Goal: Transaction & Acquisition: Purchase product/service

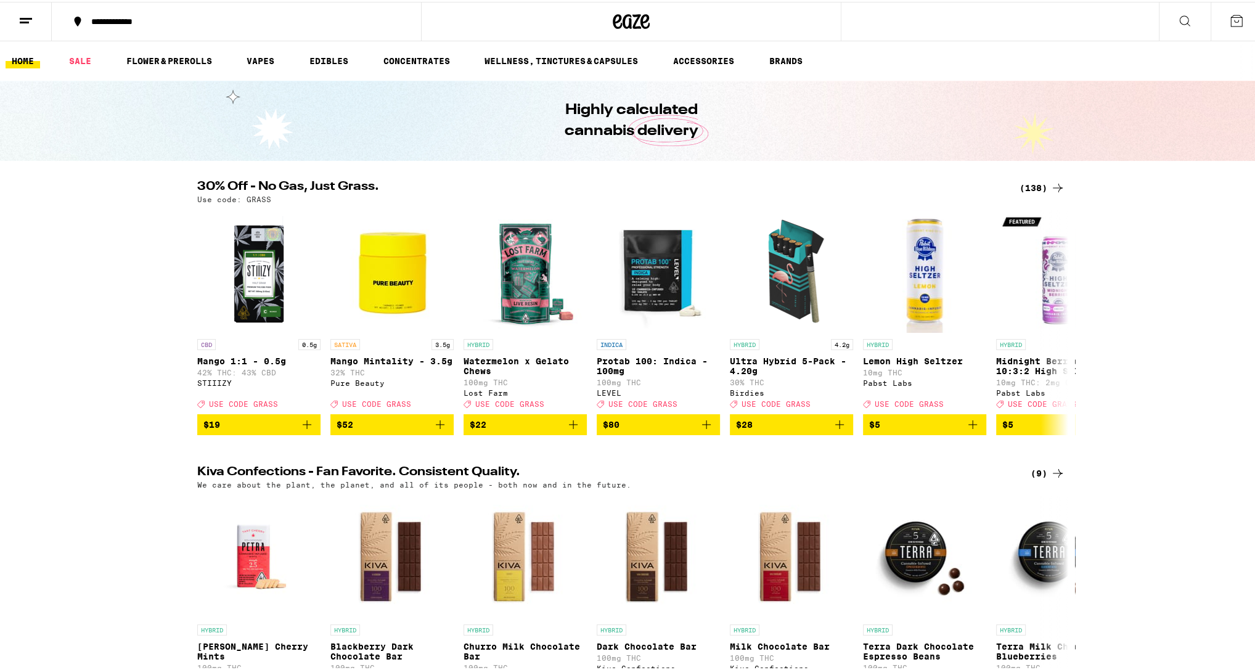
click at [25, 23] on icon at bounding box center [25, 19] width 15 height 15
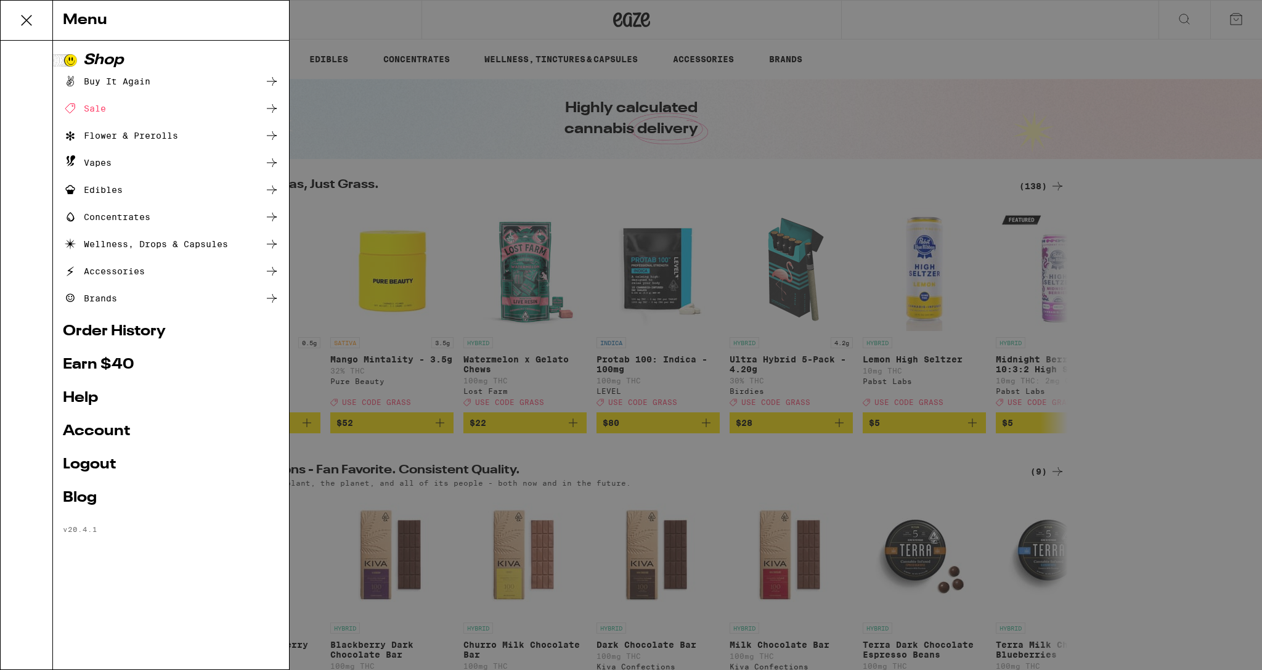
click at [121, 160] on div "Vapes" at bounding box center [171, 162] width 216 height 15
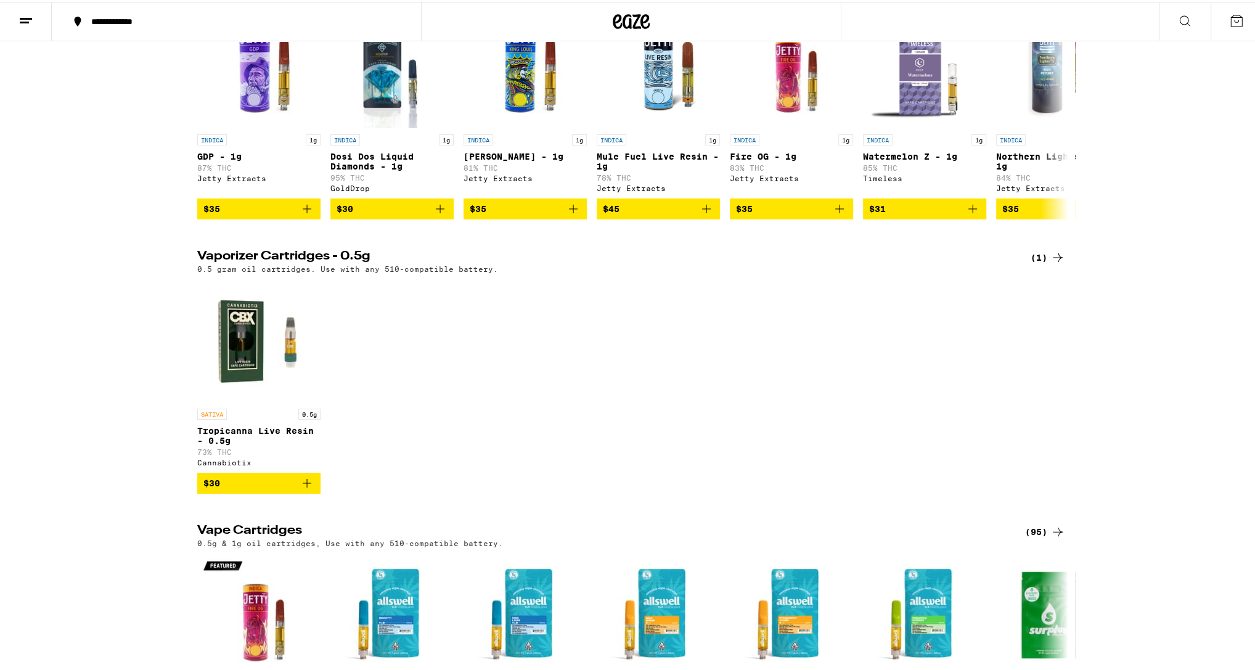
scroll to position [214, 0]
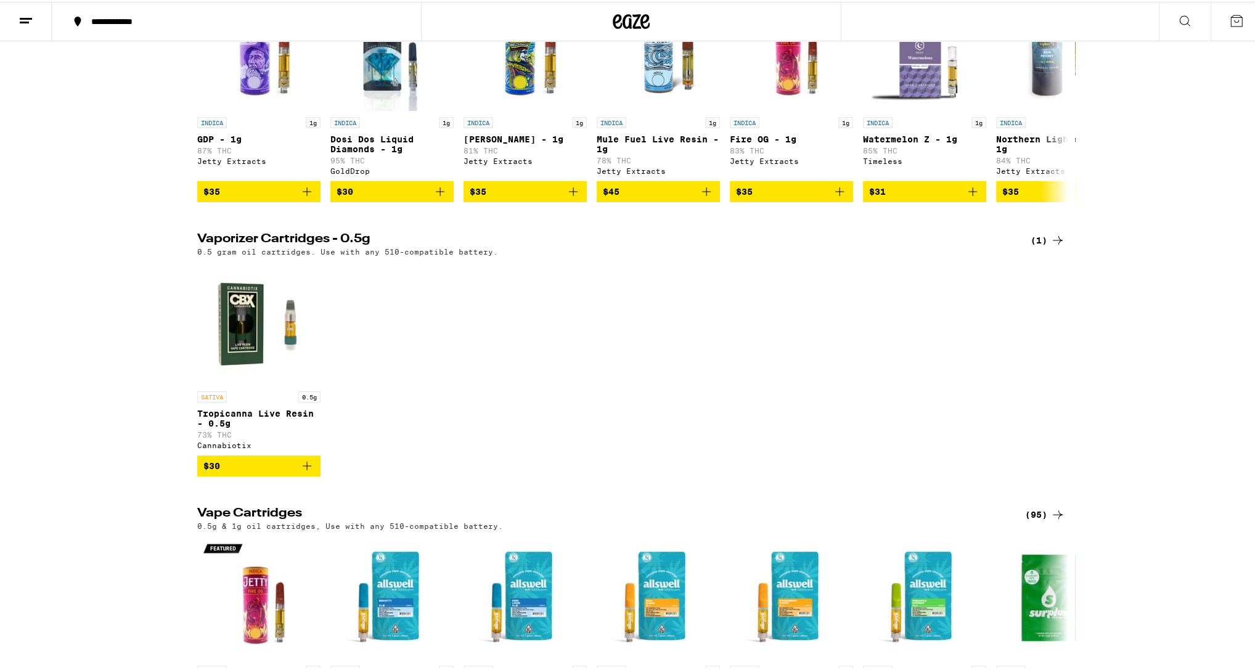
click at [1026, 520] on div "(95)" at bounding box center [1045, 512] width 40 height 15
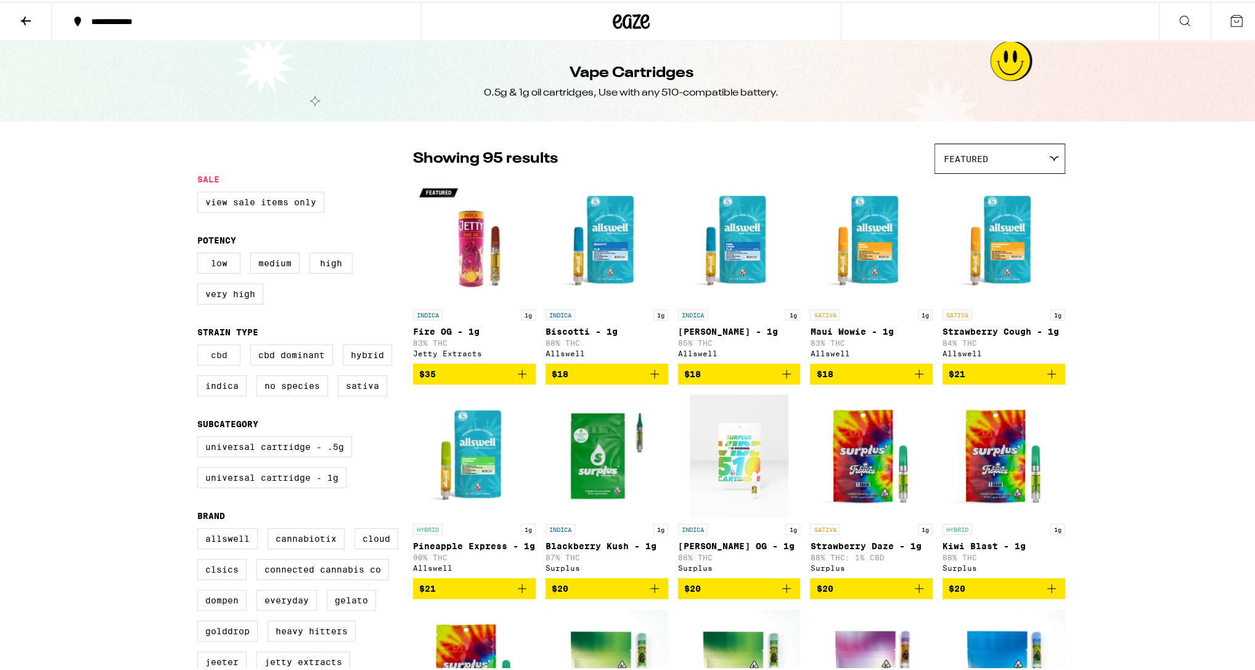
click at [203, 364] on label "CBD" at bounding box center [218, 353] width 43 height 21
click at [200, 345] on input "CBD" at bounding box center [200, 344] width 1 height 1
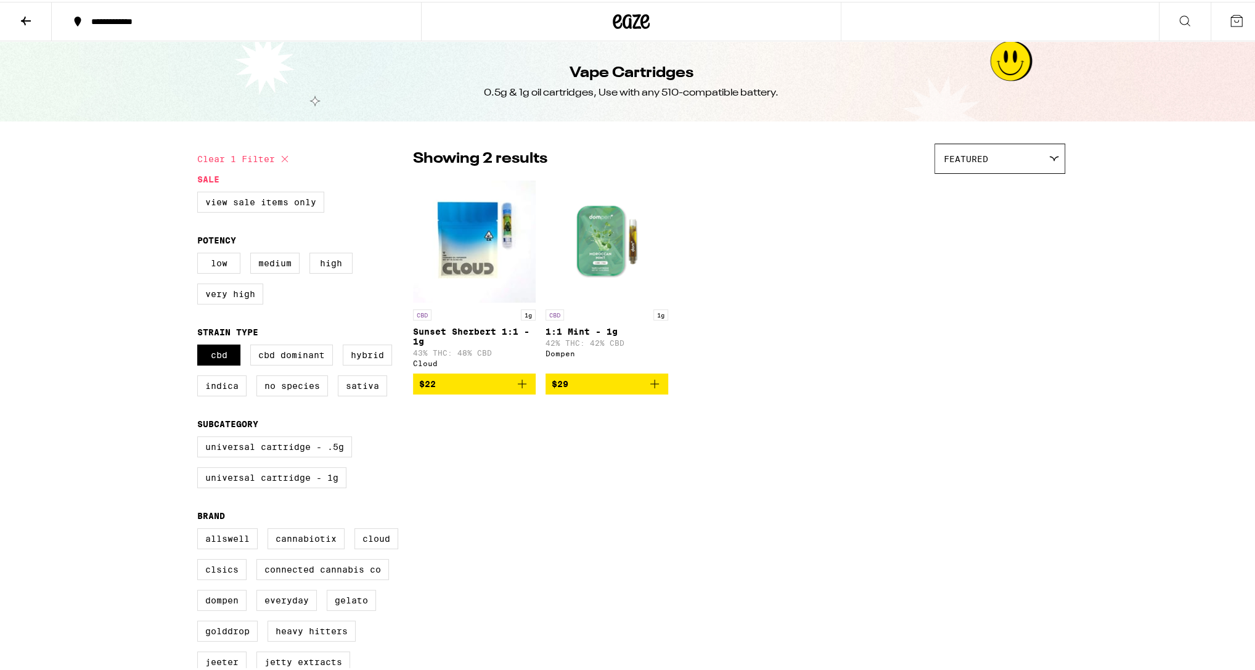
click at [516, 389] on icon "Add to bag" at bounding box center [522, 382] width 15 height 15
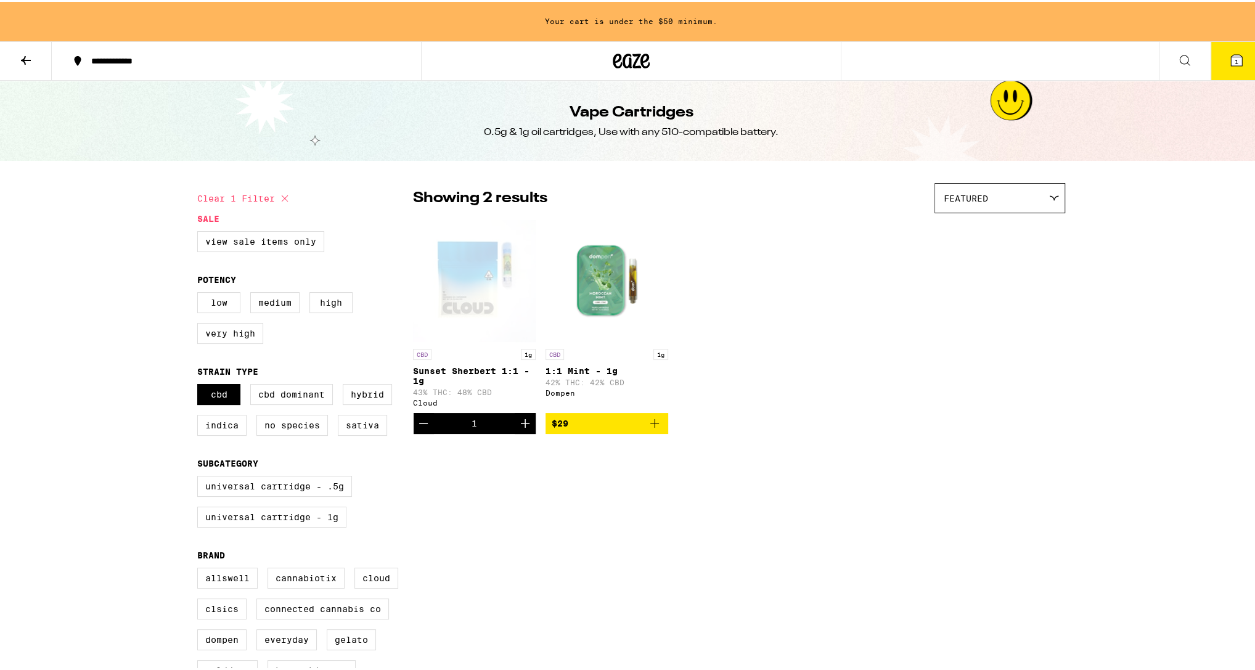
click at [654, 429] on icon "Add to bag" at bounding box center [654, 421] width 15 height 15
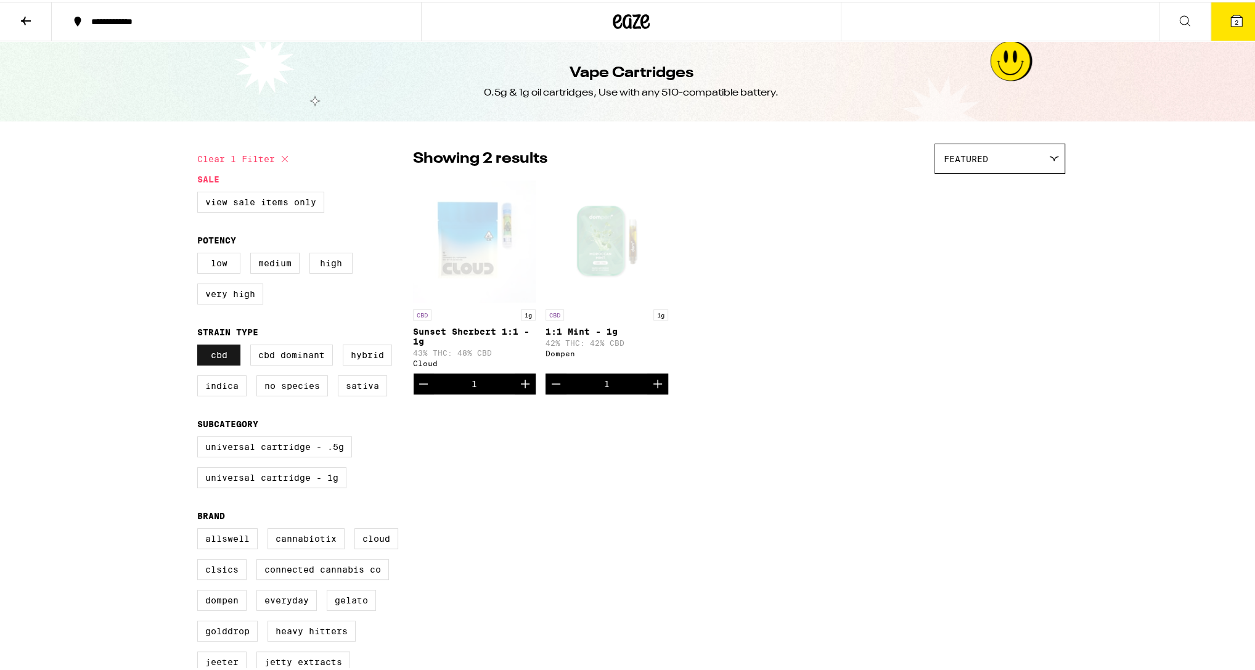
click at [217, 364] on label "CBD" at bounding box center [218, 353] width 43 height 21
click at [200, 345] on input "CBD" at bounding box center [200, 344] width 1 height 1
checkbox input "false"
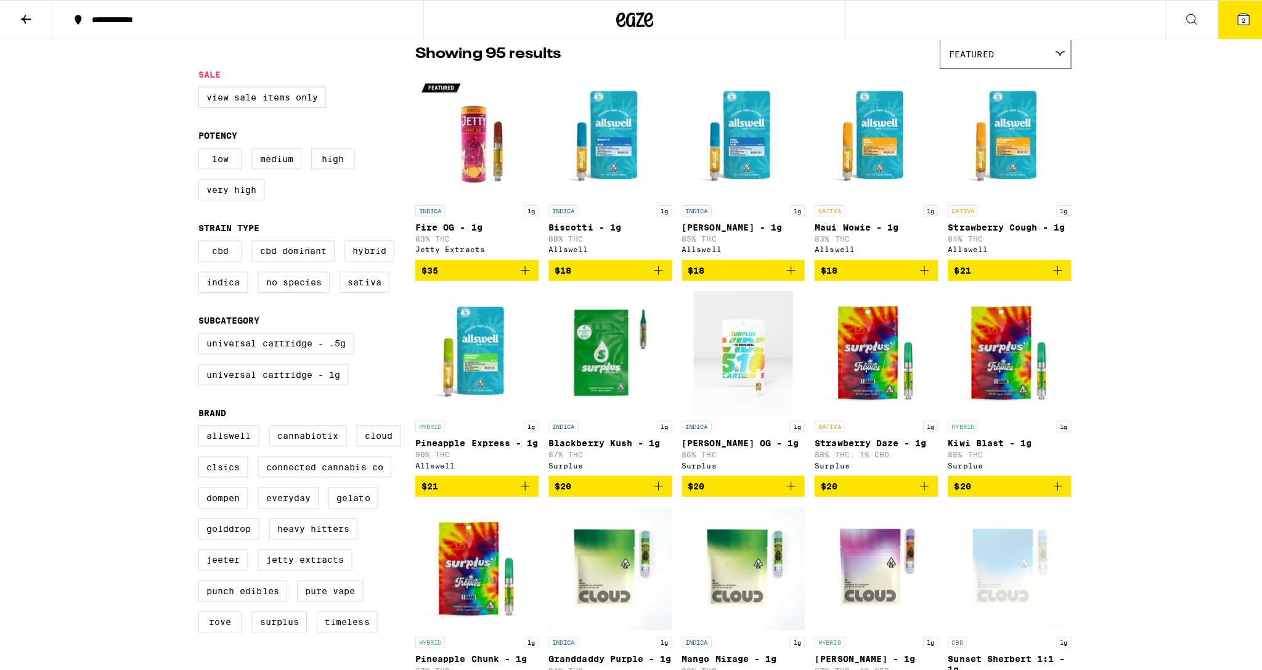
scroll to position [118, 0]
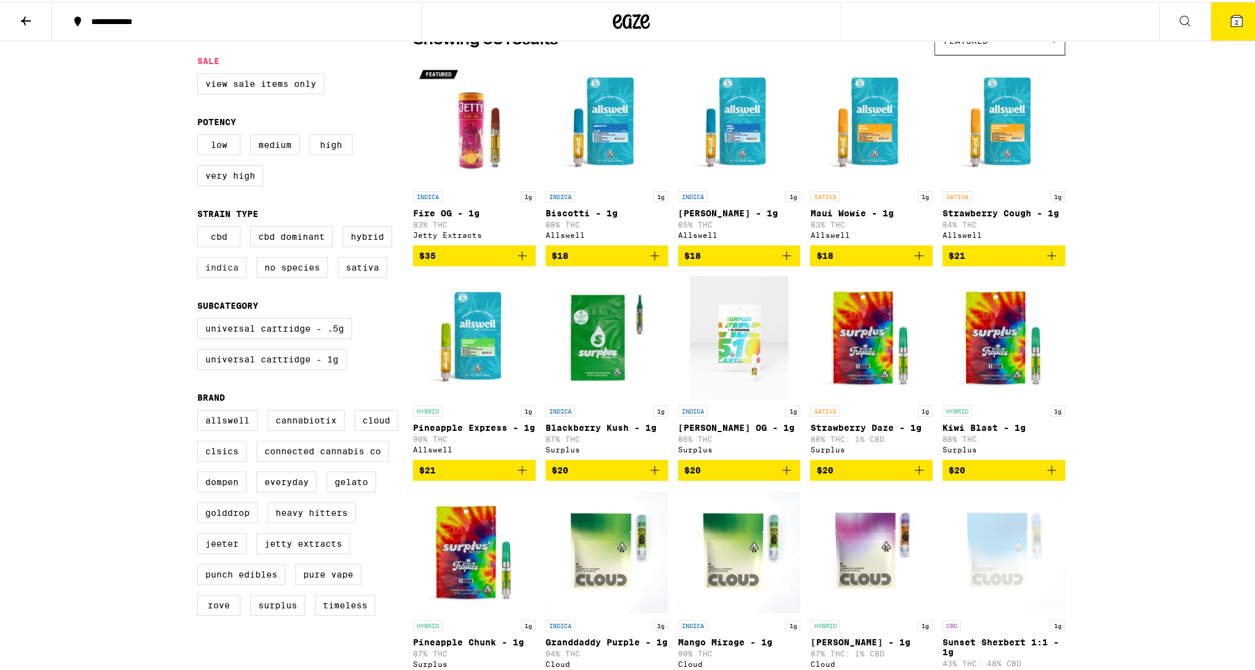
click at [234, 274] on label "Indica" at bounding box center [221, 265] width 49 height 21
click at [200, 227] on input "Indica" at bounding box center [200, 226] width 1 height 1
checkbox input "true"
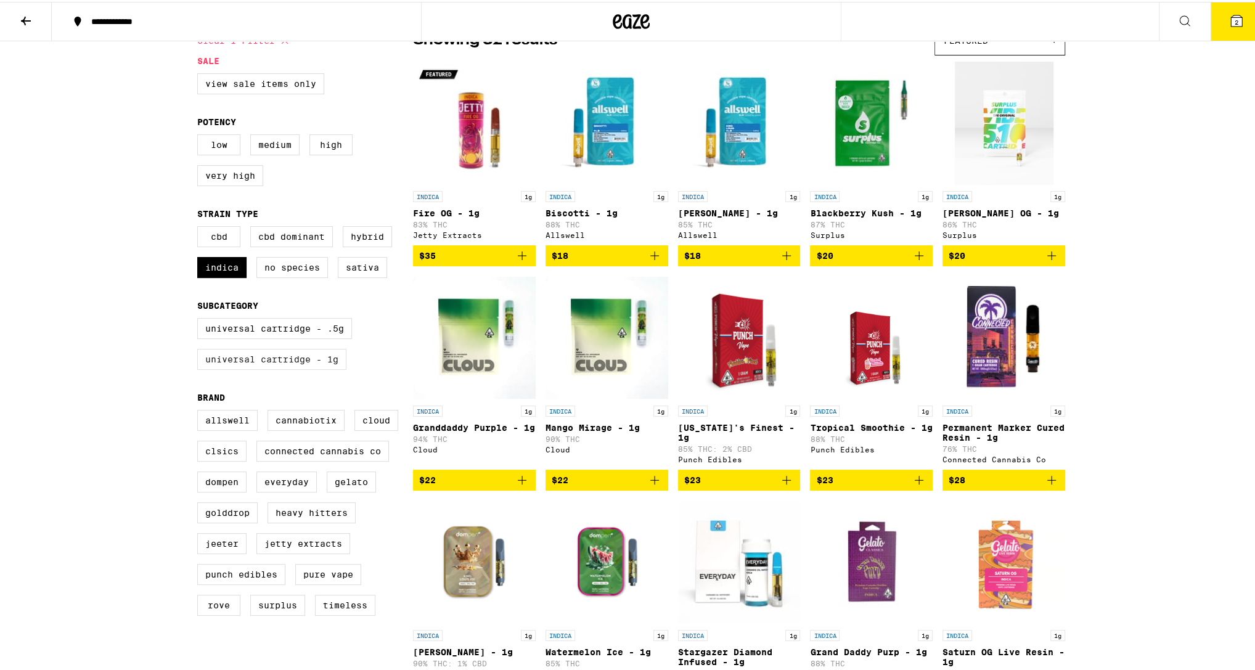
click at [283, 368] on label "Universal Cartridge - 1g" at bounding box center [271, 357] width 149 height 21
click at [200, 319] on input "Universal Cartridge - 1g" at bounding box center [200, 318] width 1 height 1
checkbox input "true"
click at [1234, 33] on button "2" at bounding box center [1236, 20] width 52 height 38
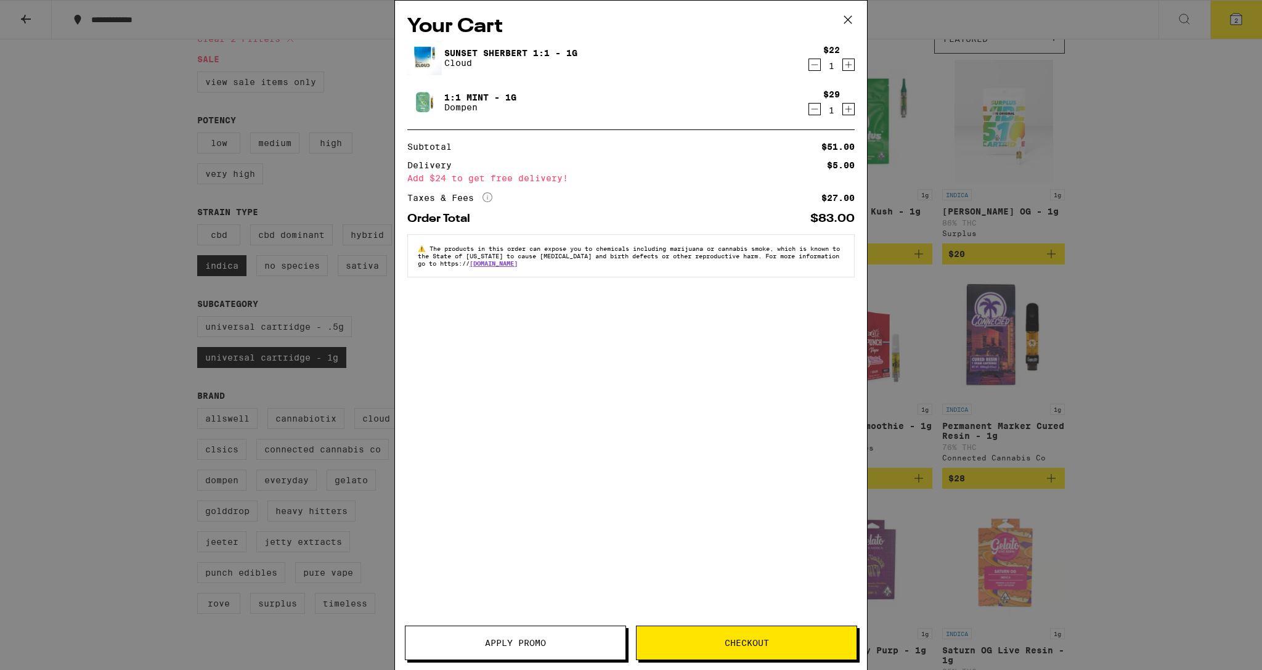
click at [423, 101] on img at bounding box center [424, 102] width 35 height 35
click at [466, 99] on link "1:1 Mint - 1g" at bounding box center [480, 97] width 72 height 10
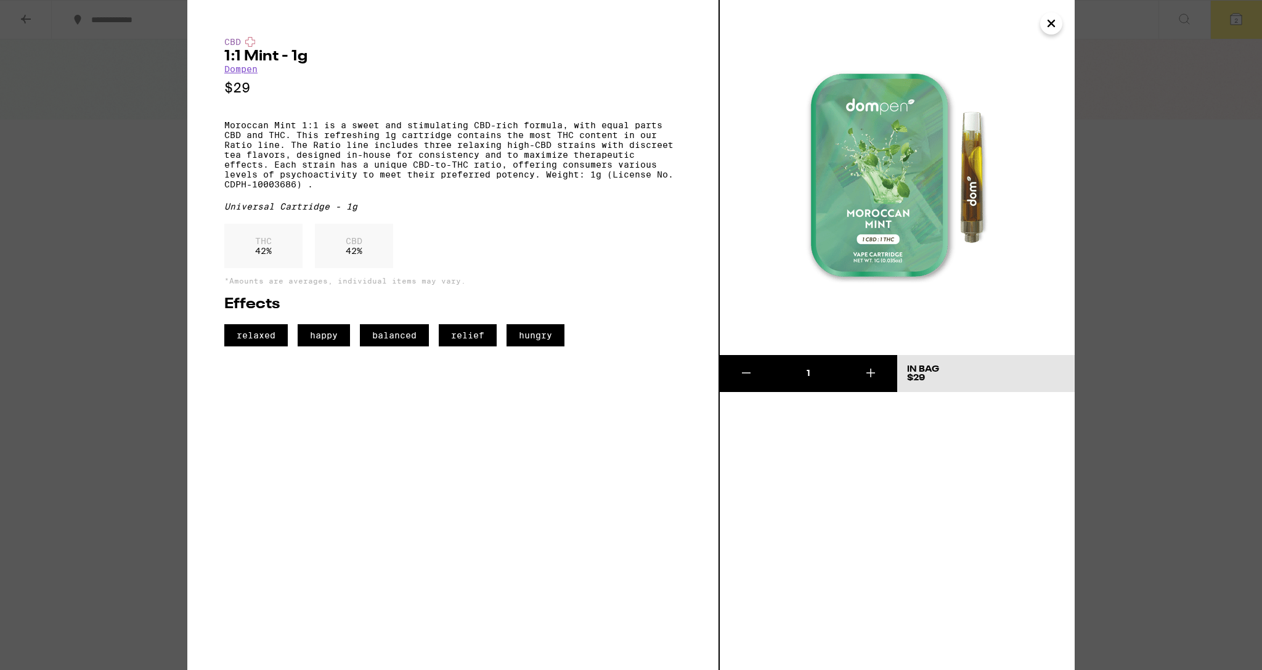
click at [1052, 26] on icon "Close" at bounding box center [1051, 23] width 15 height 18
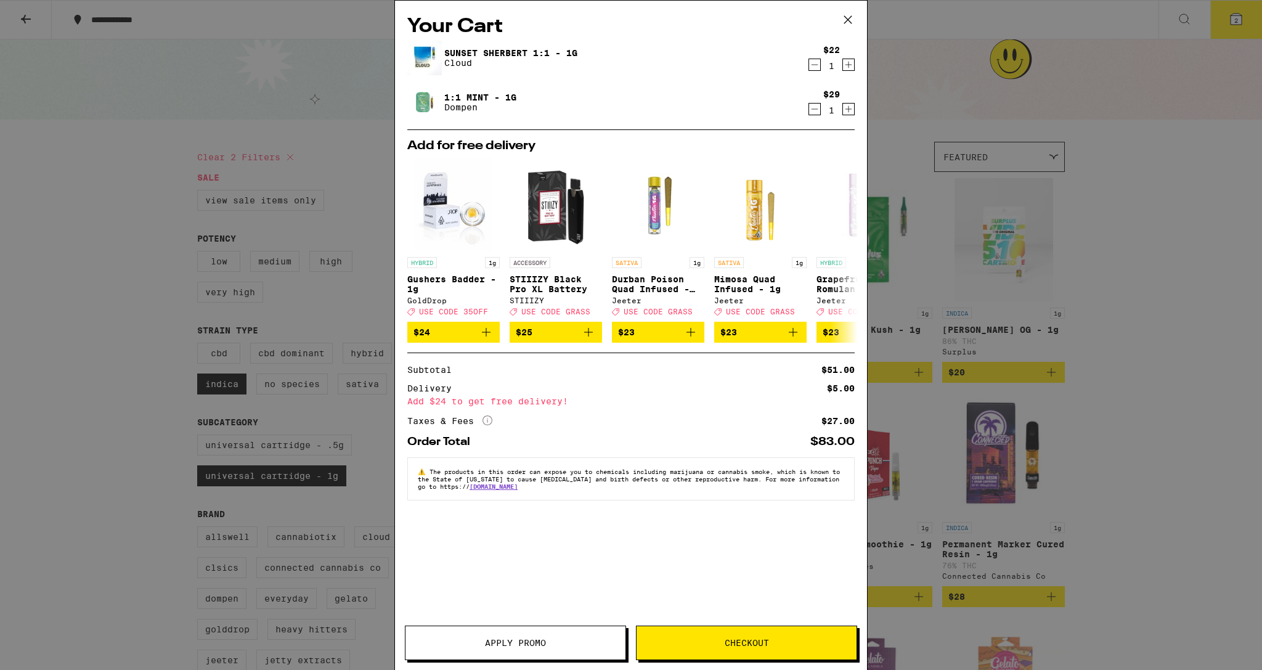
click at [852, 17] on icon at bounding box center [848, 19] width 18 height 18
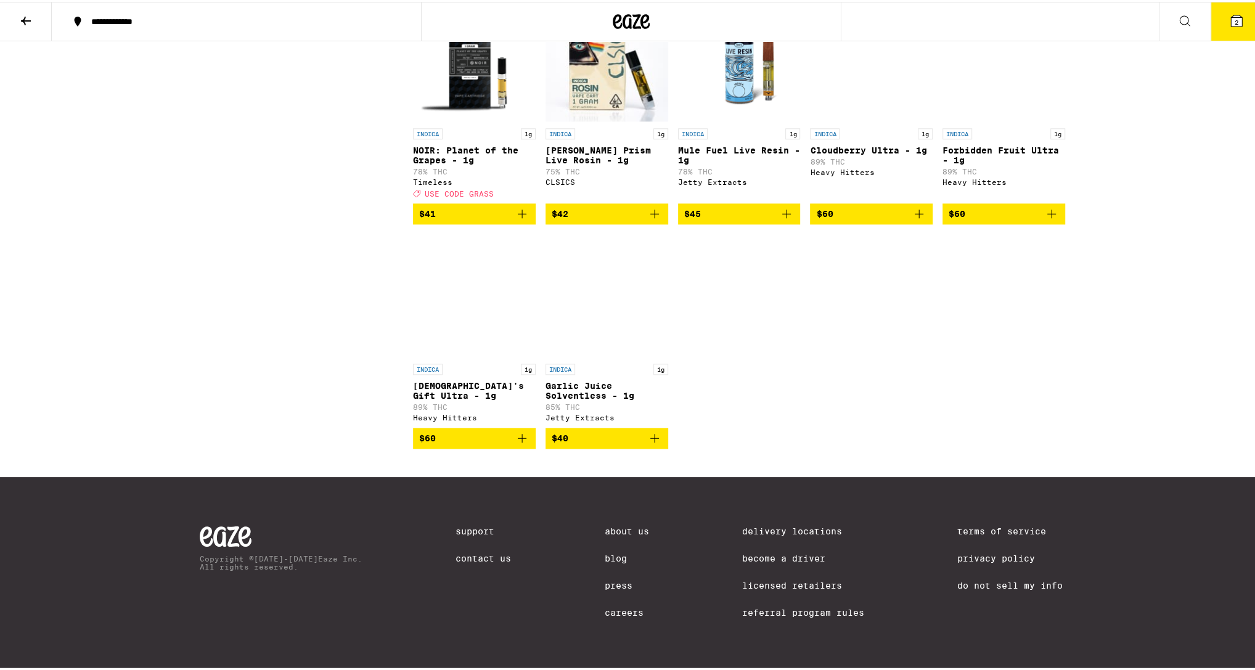
scroll to position [1316, 0]
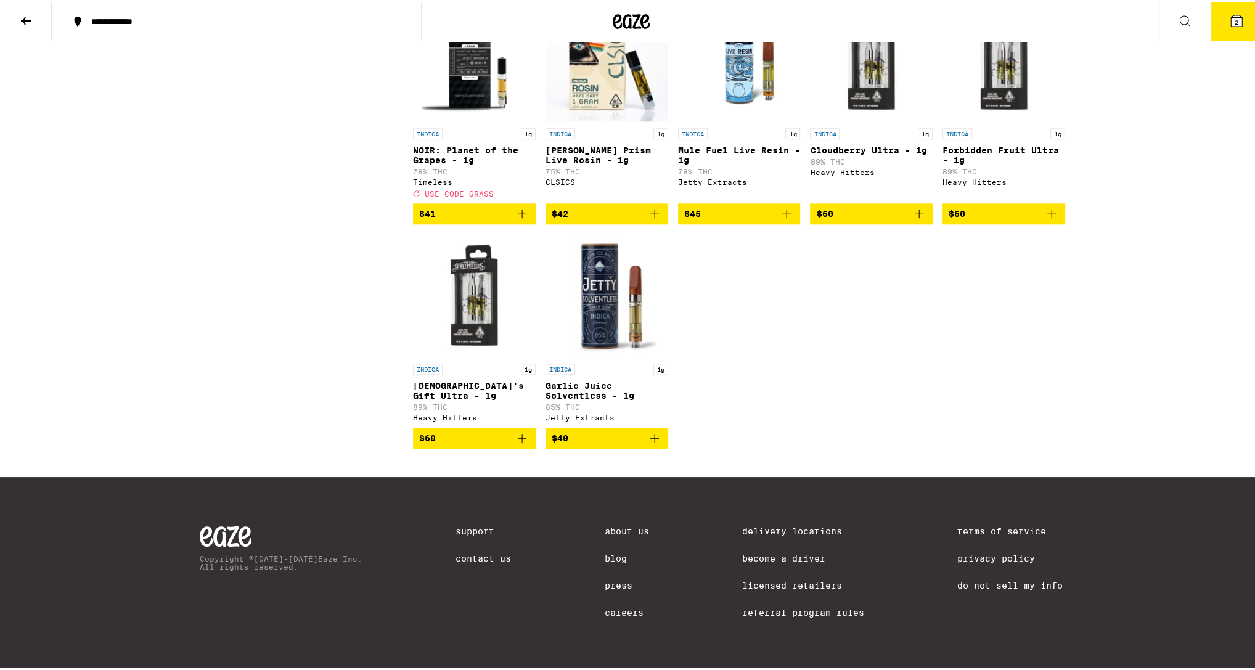
click at [609, 444] on span "$40" at bounding box center [606, 436] width 110 height 15
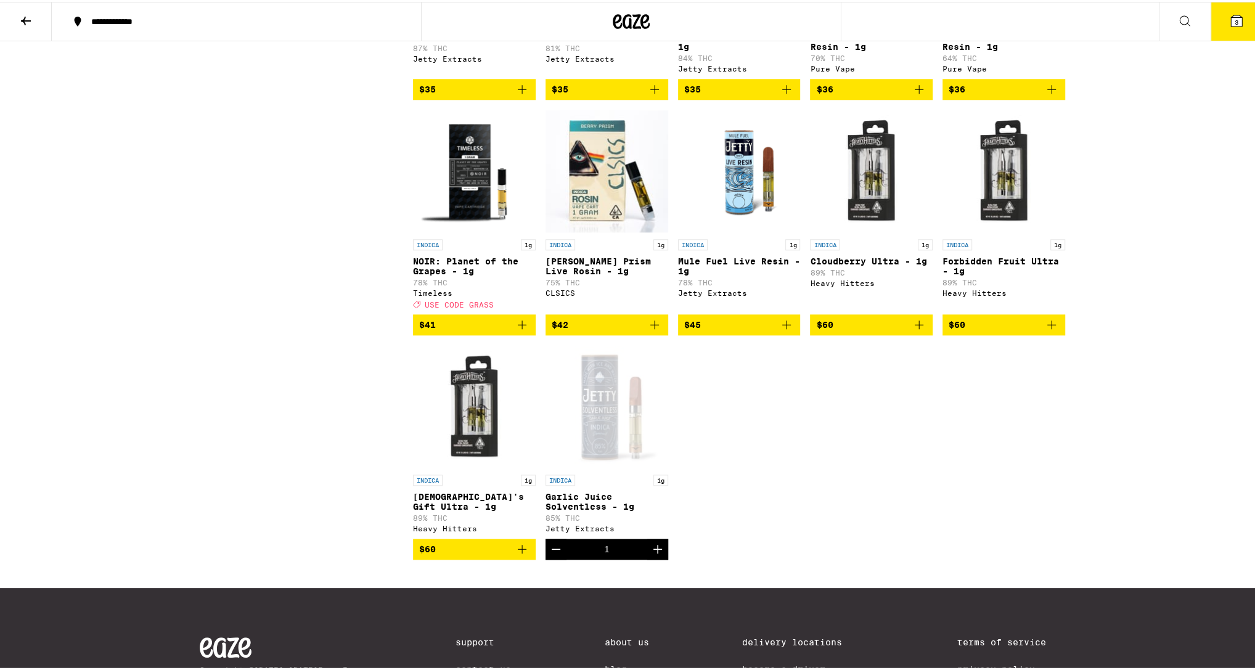
scroll to position [1172, 0]
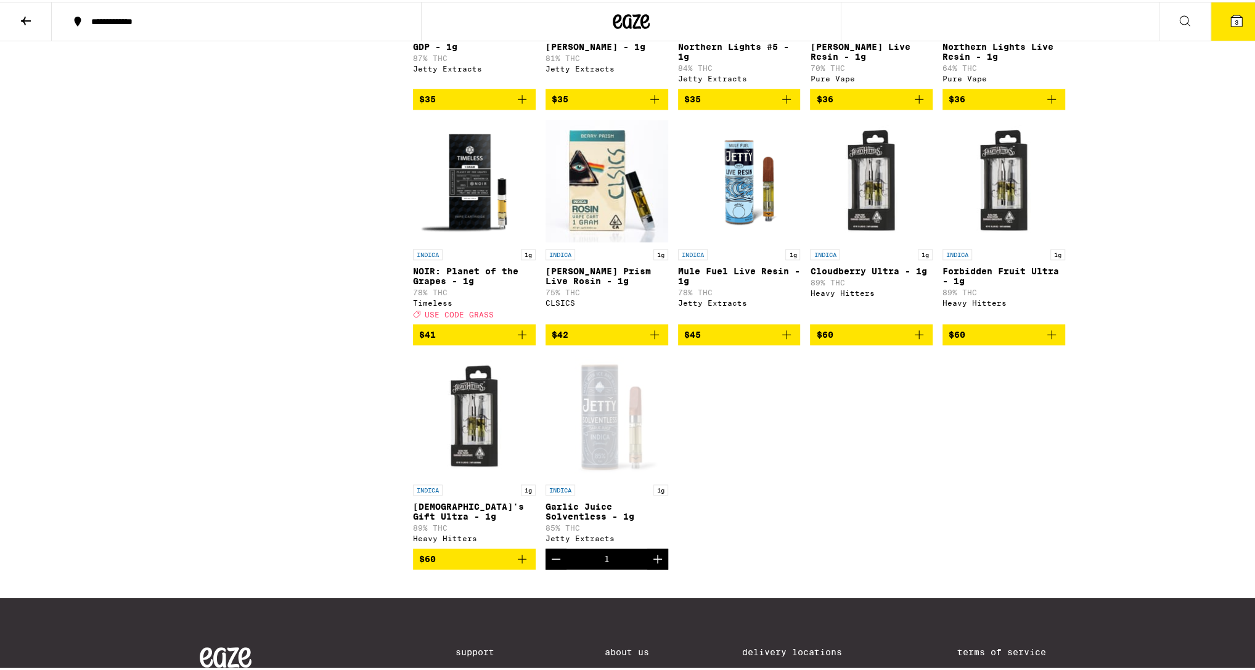
click at [522, 340] on icon "Add to bag" at bounding box center [522, 332] width 15 height 15
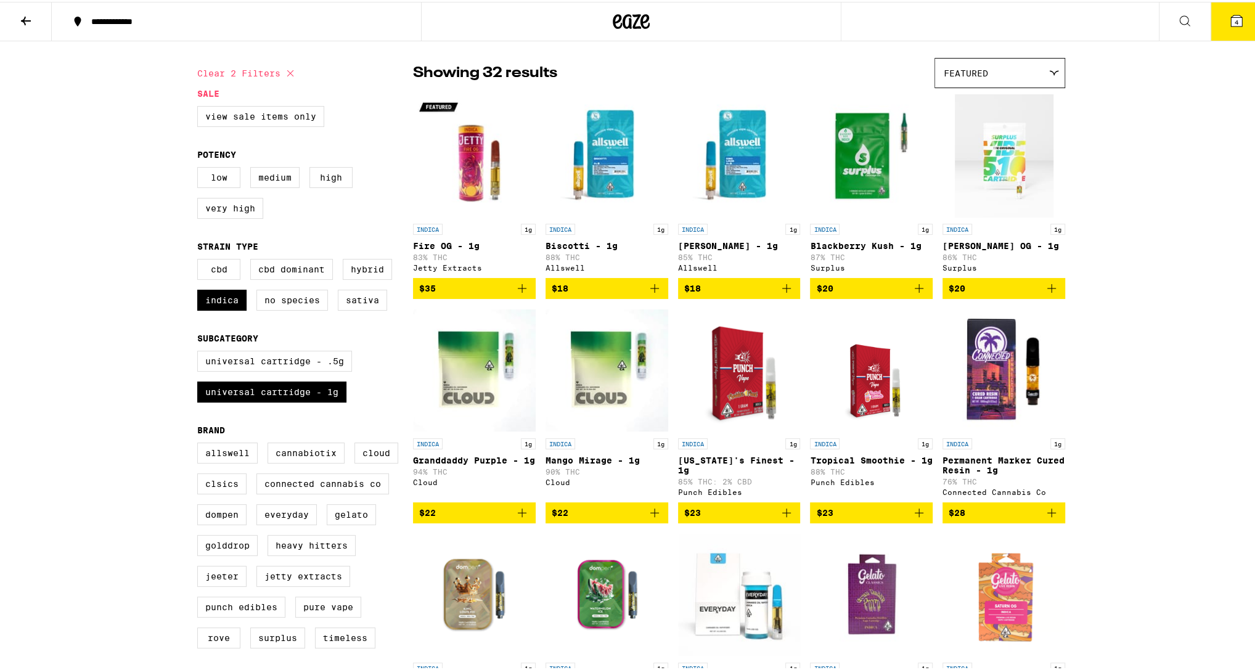
scroll to position [81, 0]
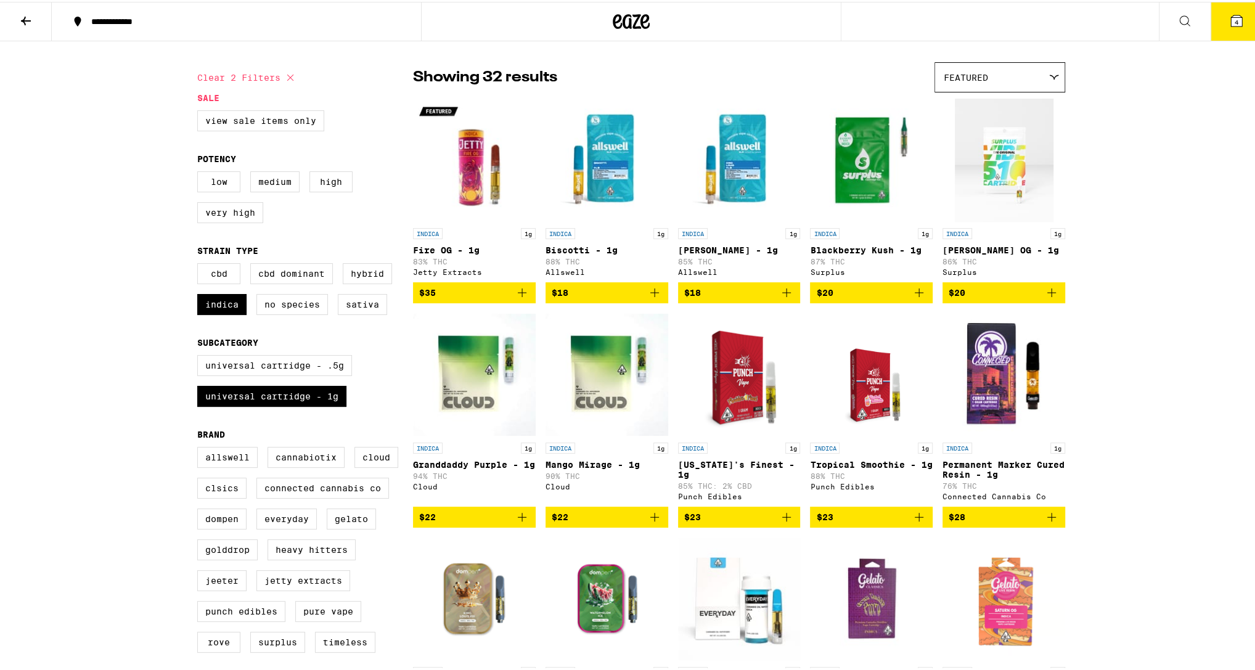
click at [521, 298] on icon "Add to bag" at bounding box center [522, 290] width 15 height 15
click at [1229, 25] on icon at bounding box center [1236, 19] width 15 height 15
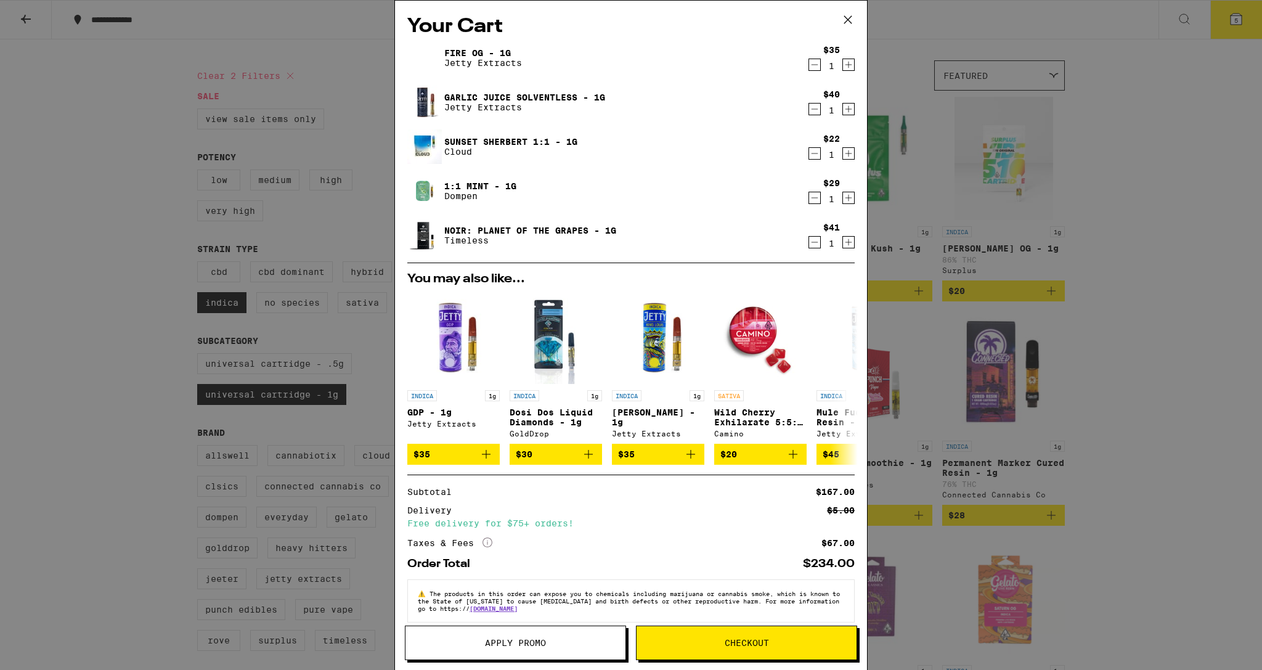
click at [553, 647] on span "Apply Promo" at bounding box center [515, 642] width 220 height 9
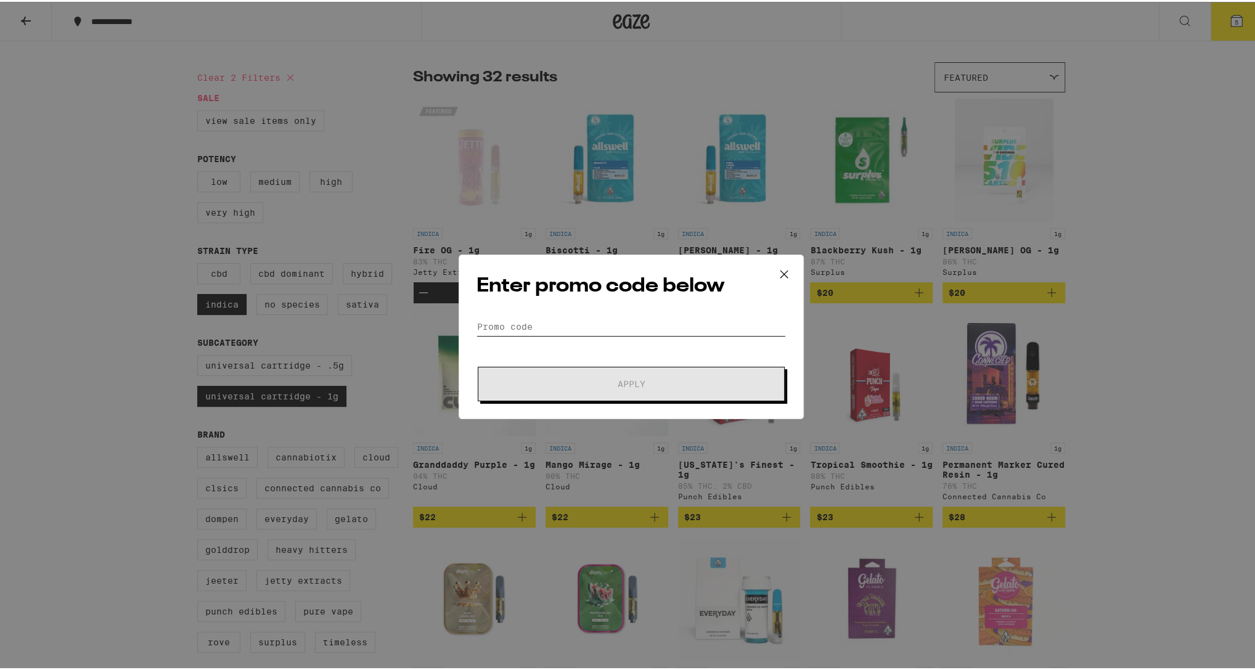
click at [553, 329] on input "Promo Code" at bounding box center [630, 324] width 309 height 18
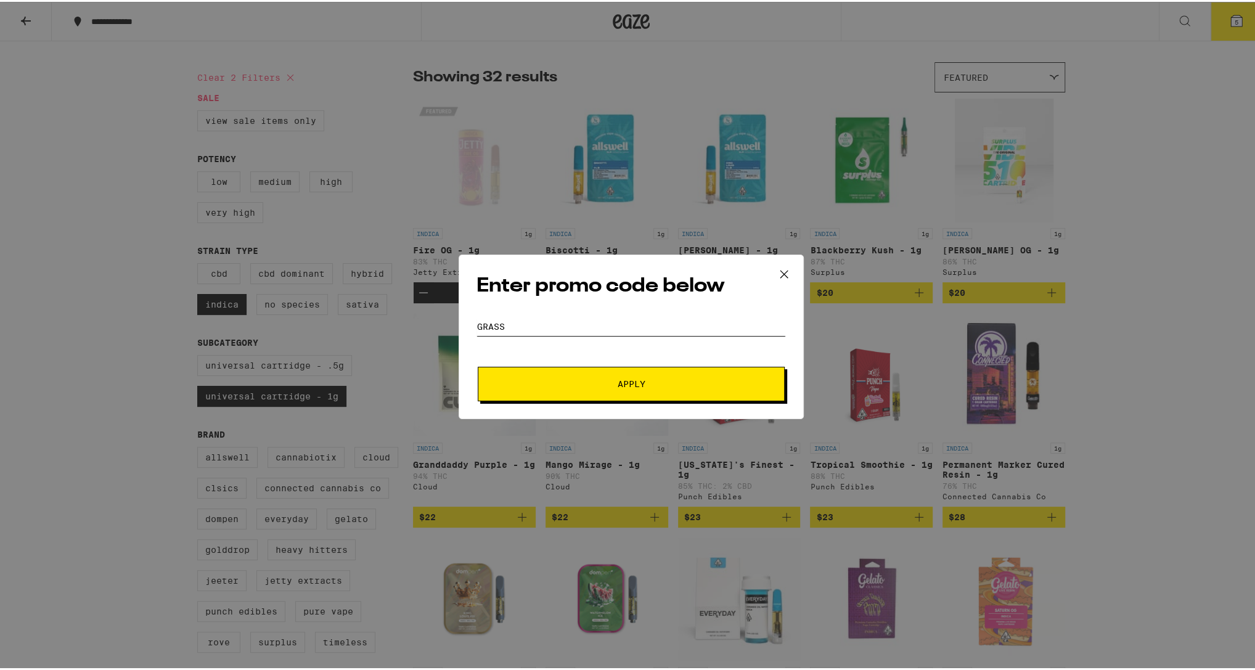
type input "GRASS"
click at [582, 375] on button "Apply" at bounding box center [631, 382] width 307 height 35
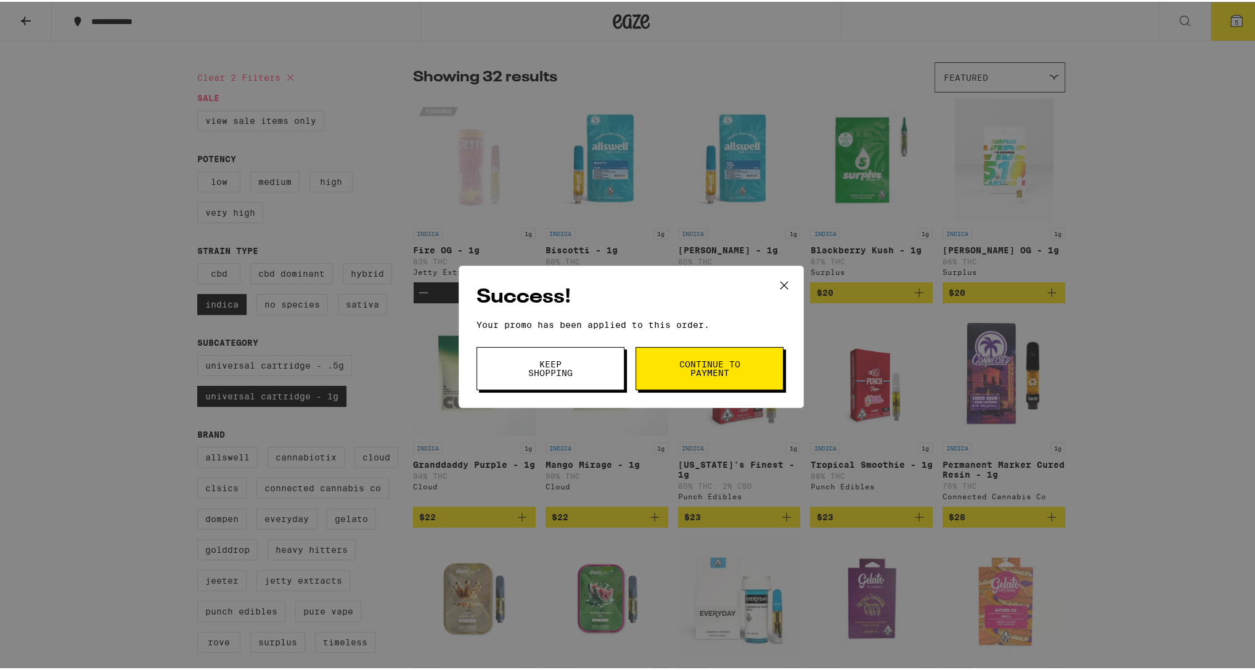
click at [728, 364] on span "Continue to payment" at bounding box center [709, 366] width 63 height 17
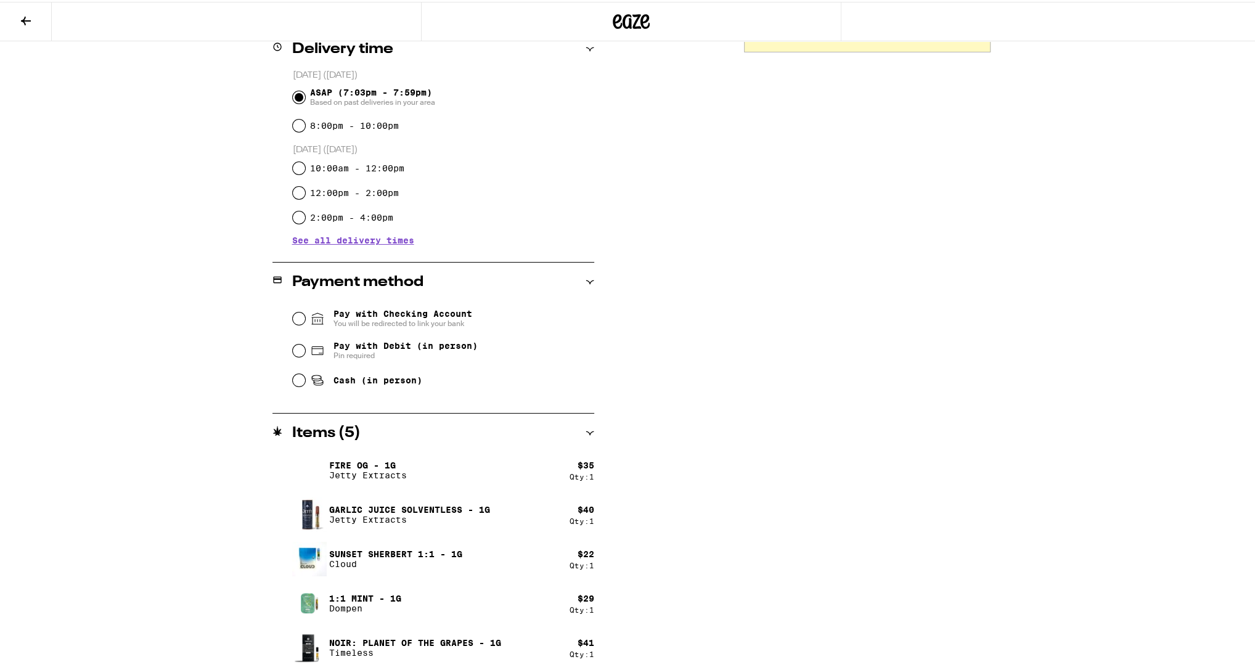
scroll to position [320, 0]
click at [433, 347] on span "Pay with Debit (in person)" at bounding box center [405, 342] width 144 height 10
click at [305, 352] on input "Pay with Debit (in person) Pin required" at bounding box center [299, 347] width 12 height 12
radio input "true"
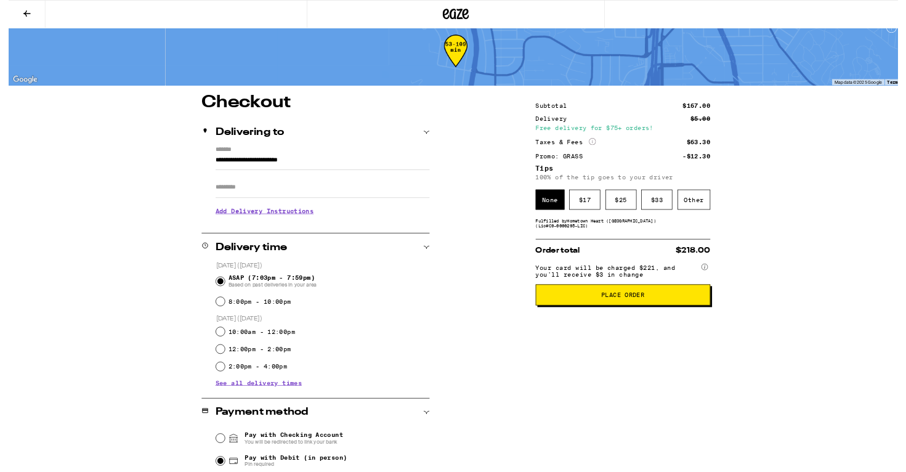
scroll to position [0, 0]
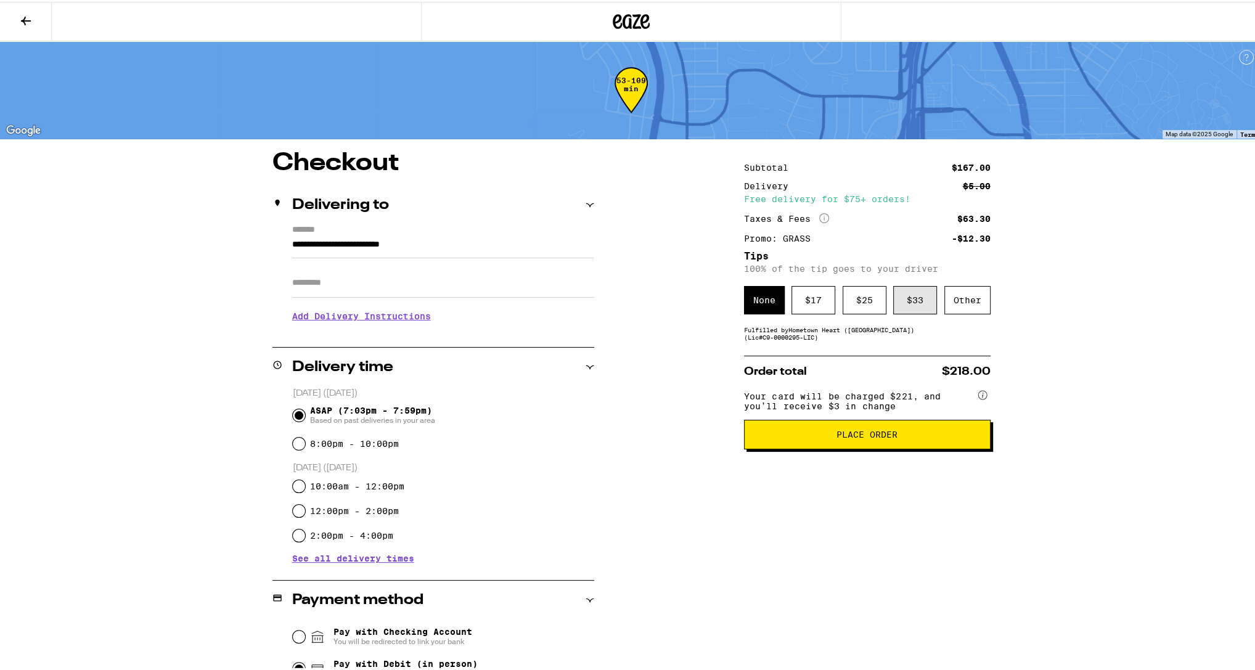
click at [908, 307] on div "$ 33" at bounding box center [915, 298] width 44 height 28
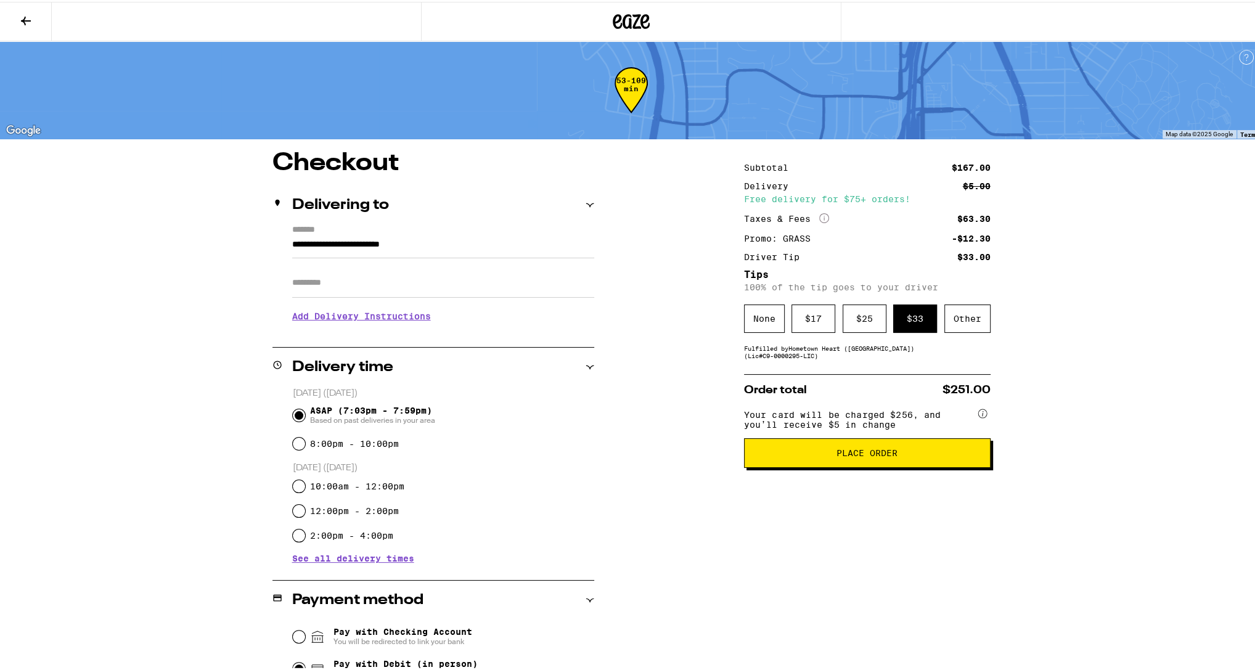
click at [908, 455] on span "Place Order" at bounding box center [867, 451] width 226 height 9
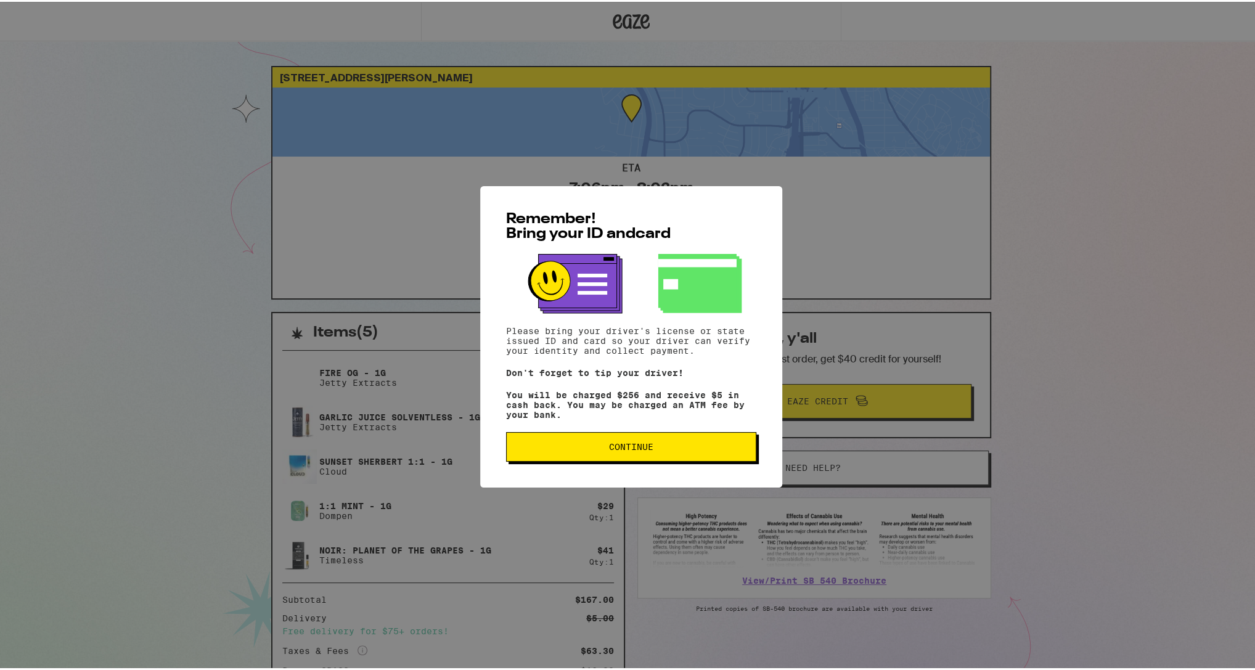
click at [601, 449] on span "Continue" at bounding box center [630, 445] width 229 height 9
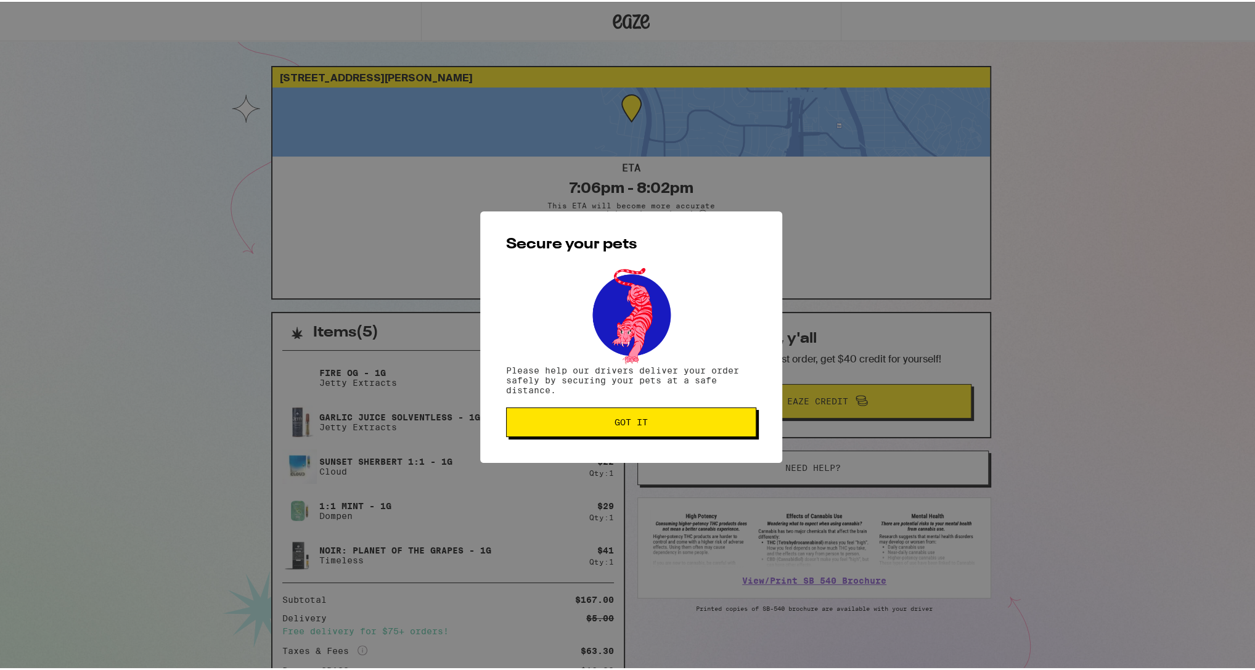
click at [653, 430] on button "Got it" at bounding box center [631, 420] width 250 height 30
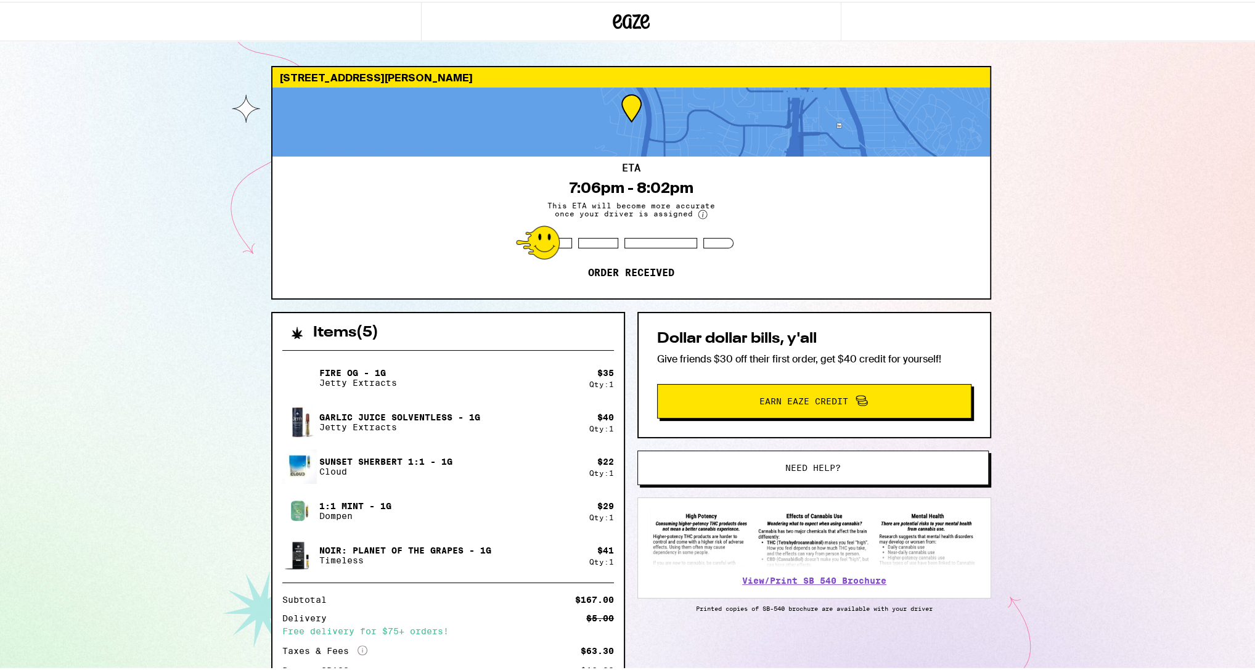
click at [1090, 213] on div "[STREET_ADDRESS][PERSON_NAME] ETA 7:06pm - 8:02pm This ETA will become more acc…" at bounding box center [631, 422] width 1262 height 844
